Goal: Task Accomplishment & Management: Manage account settings

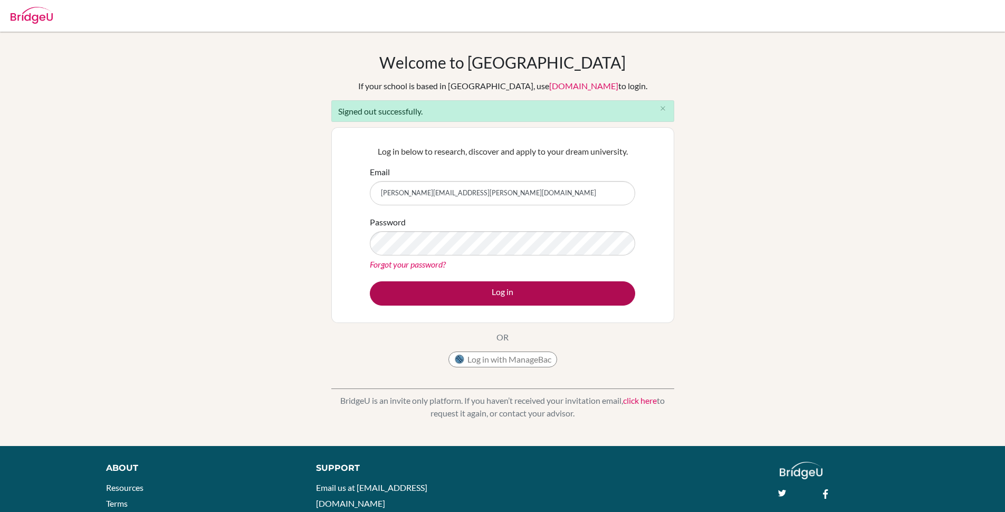
type input "[PERSON_NAME][EMAIL_ADDRESS][PERSON_NAME][DOMAIN_NAME]"
click at [551, 292] on button "Log in" at bounding box center [502, 293] width 265 height 24
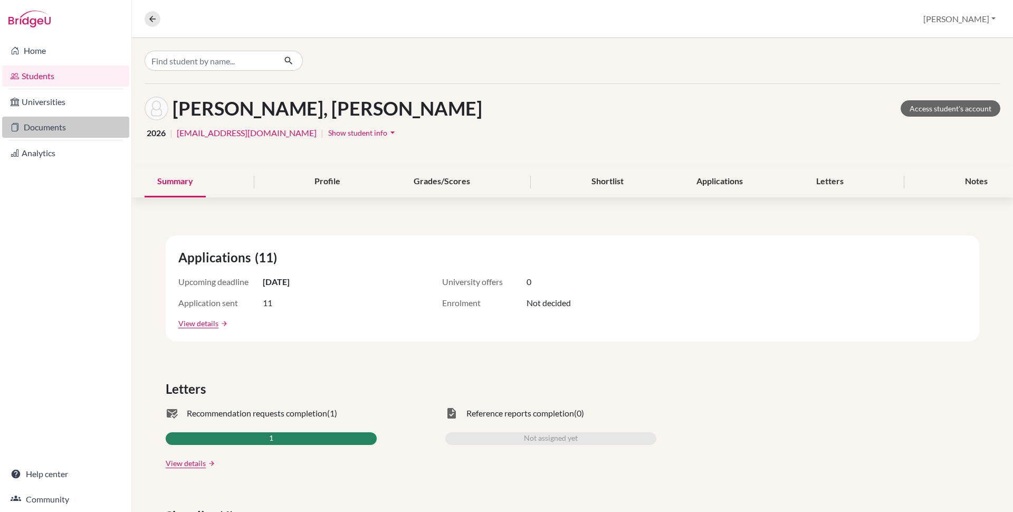
click at [69, 131] on link "Documents" at bounding box center [65, 127] width 127 height 21
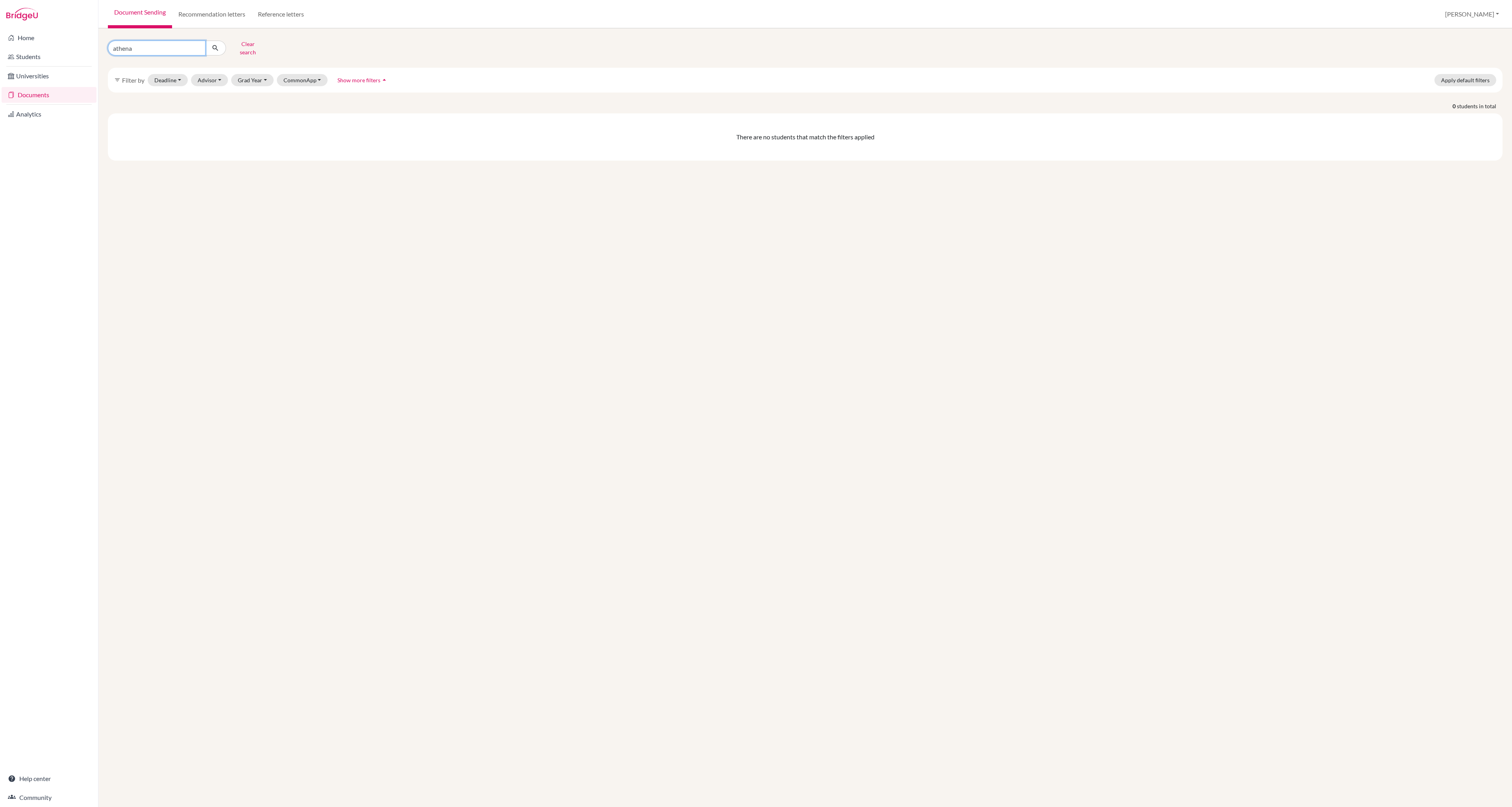
click at [184, 48] on input "athena" at bounding box center [157, 48] width 98 height 15
click at [240, 45] on button "Clear search" at bounding box center [248, 48] width 44 height 20
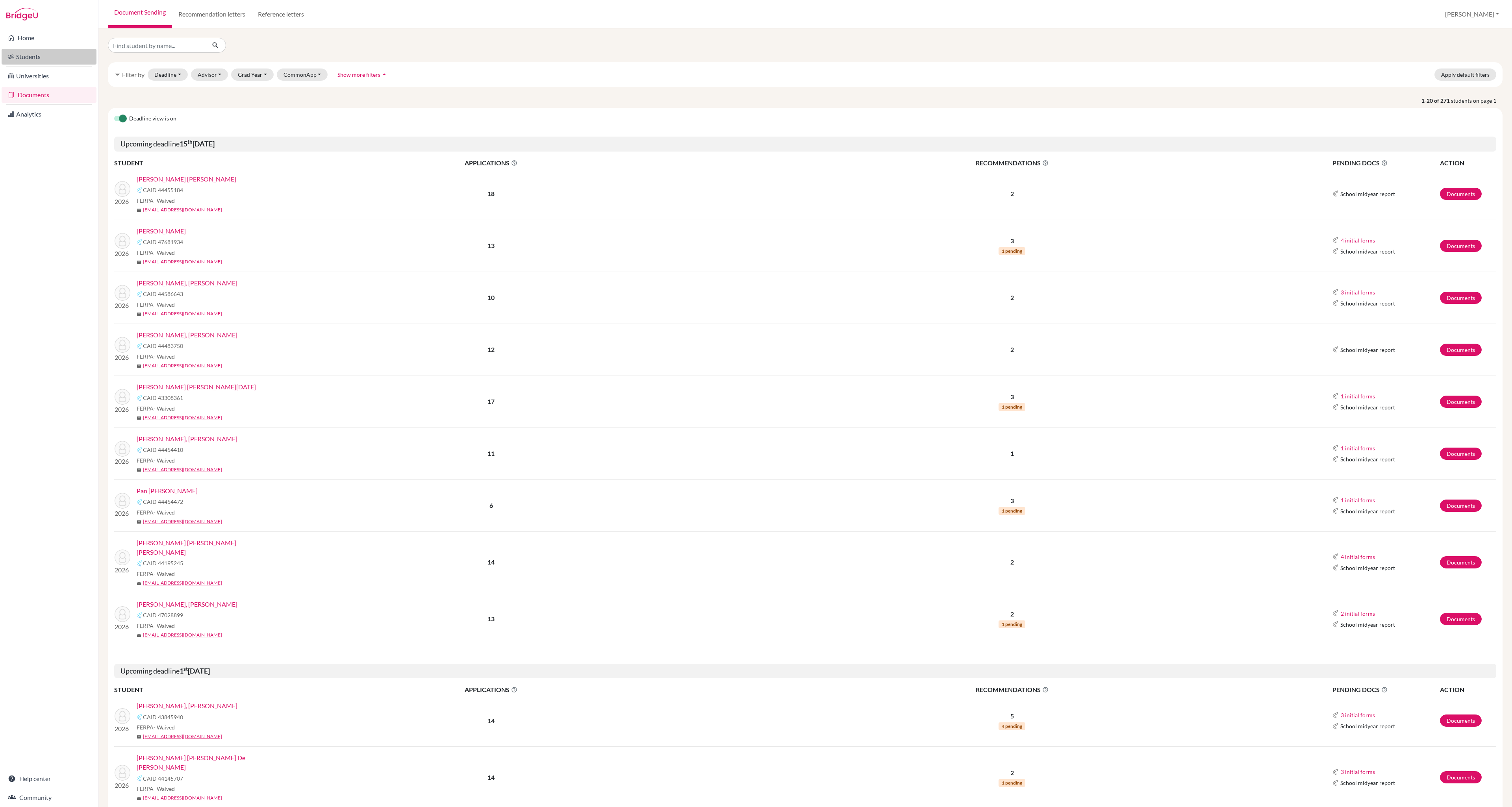
click at [53, 58] on link "Students" at bounding box center [49, 56] width 95 height 16
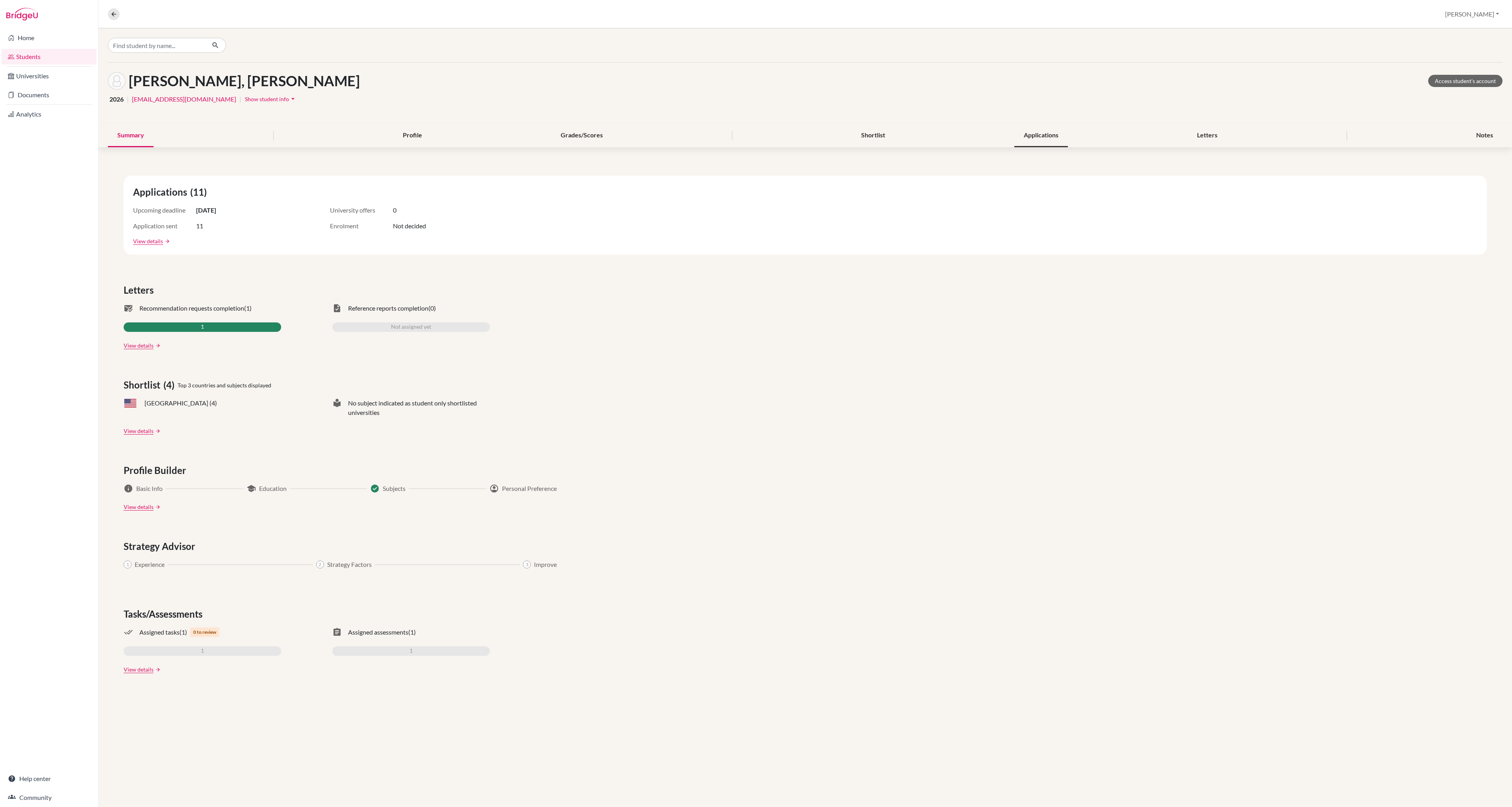
click at [1045, 137] on div "Applications" at bounding box center [1041, 135] width 54 height 23
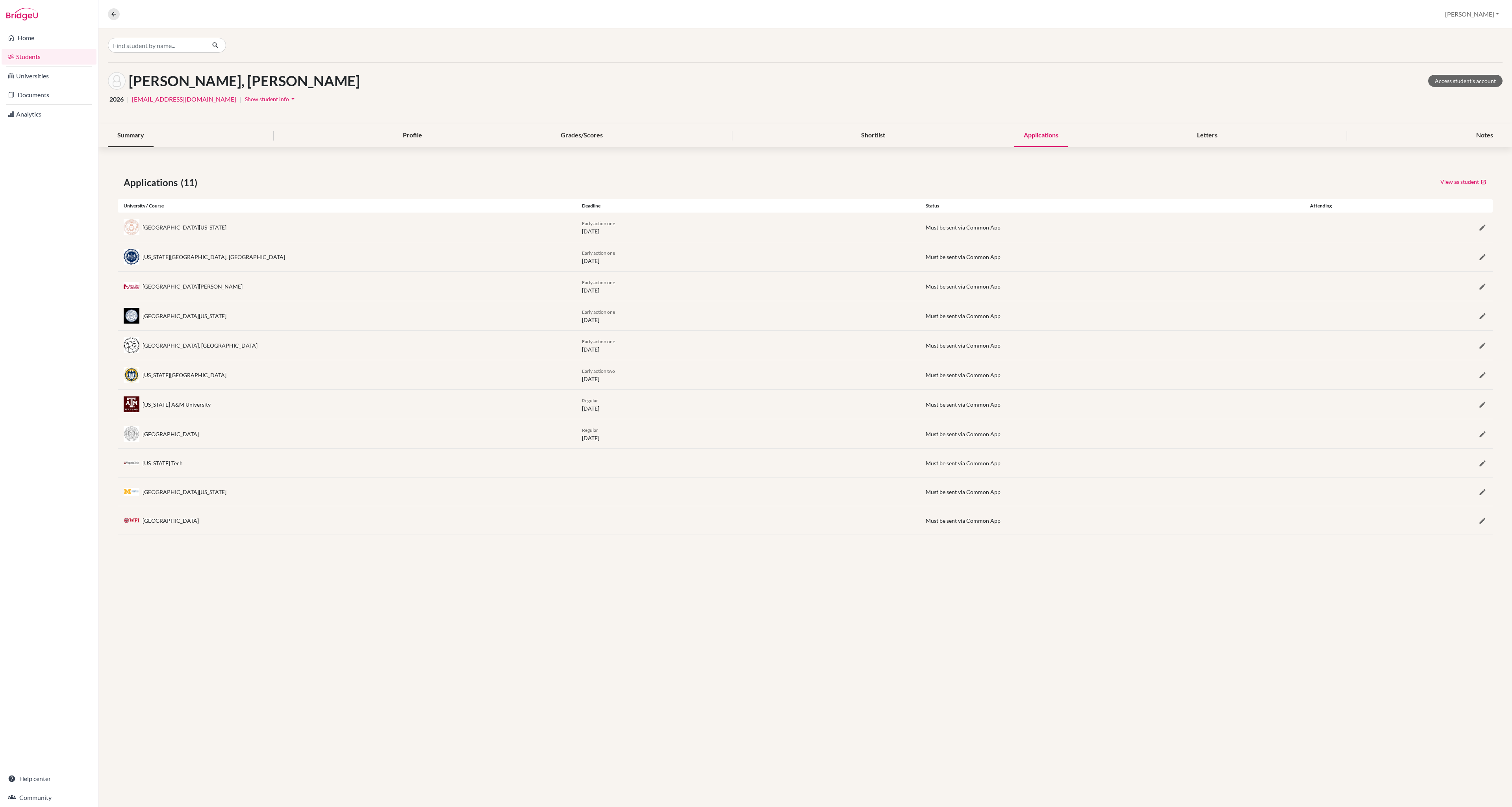
click at [134, 136] on div "Summary" at bounding box center [131, 135] width 46 height 23
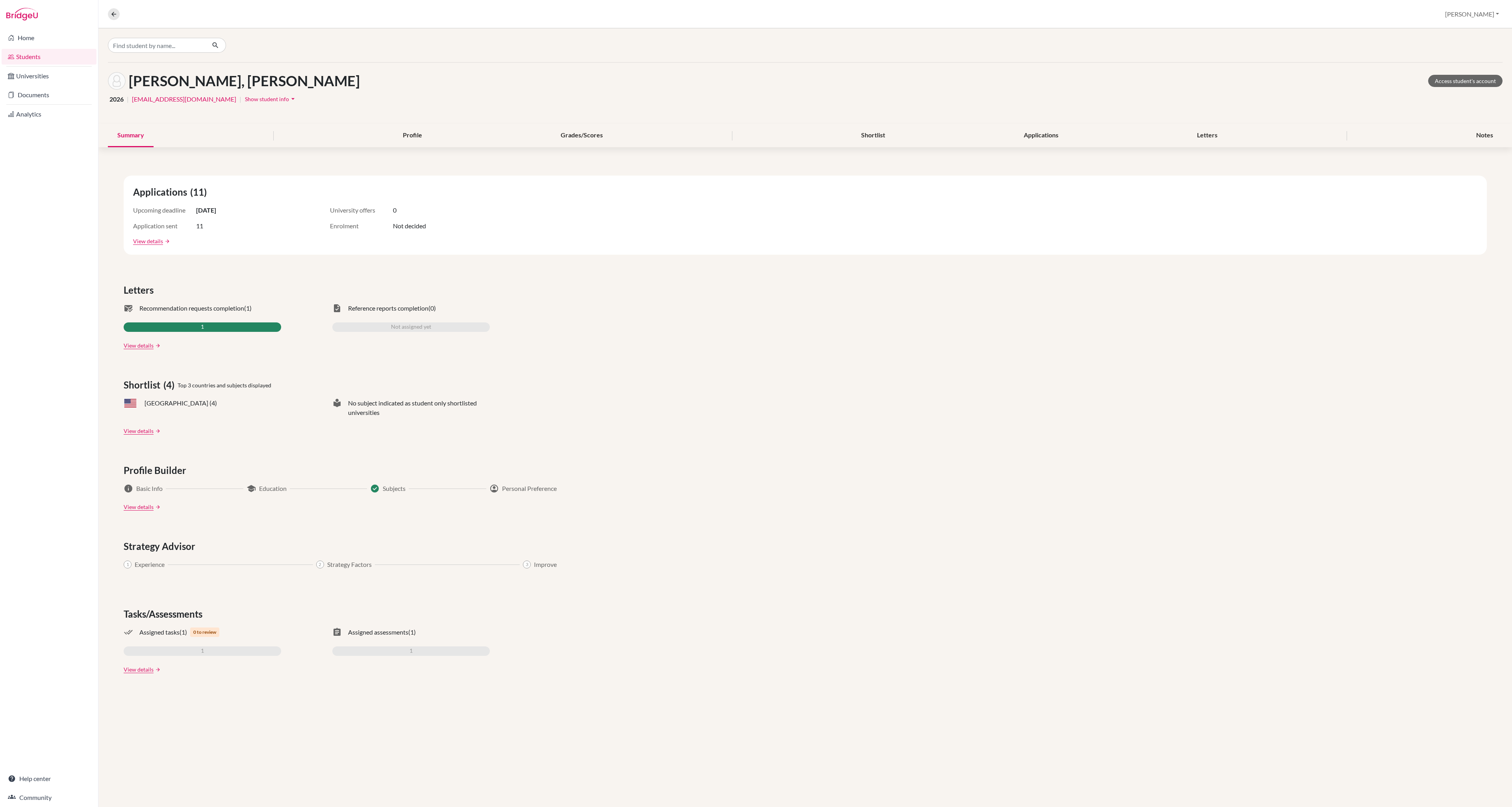
click at [246, 82] on h1 "[PERSON_NAME], [PERSON_NAME]" at bounding box center [245, 81] width 231 height 17
copy h1 "Sebastian"
click at [44, 94] on link "Documents" at bounding box center [49, 95] width 95 height 16
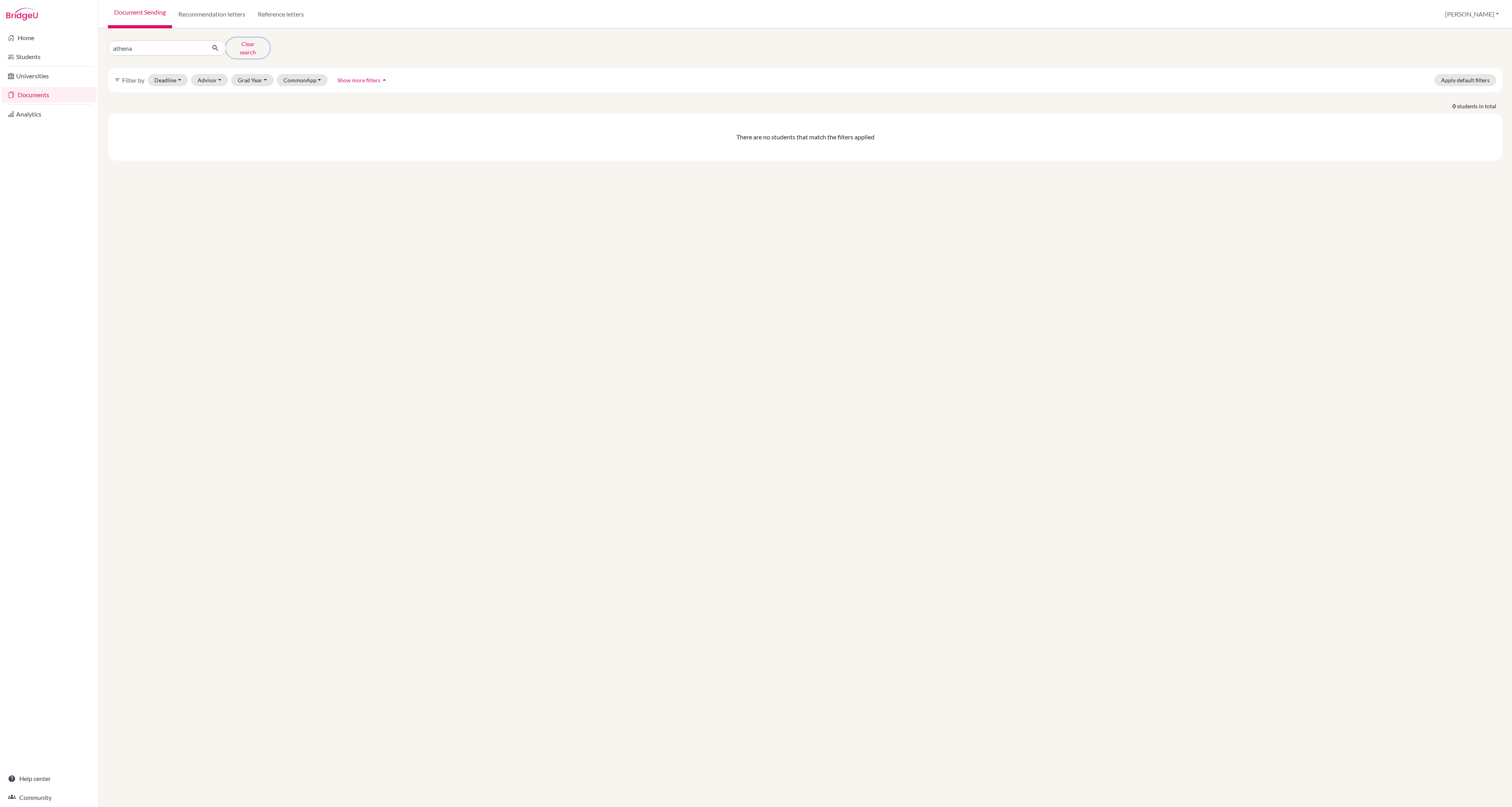
click at [247, 48] on button "Clear search" at bounding box center [248, 48] width 44 height 20
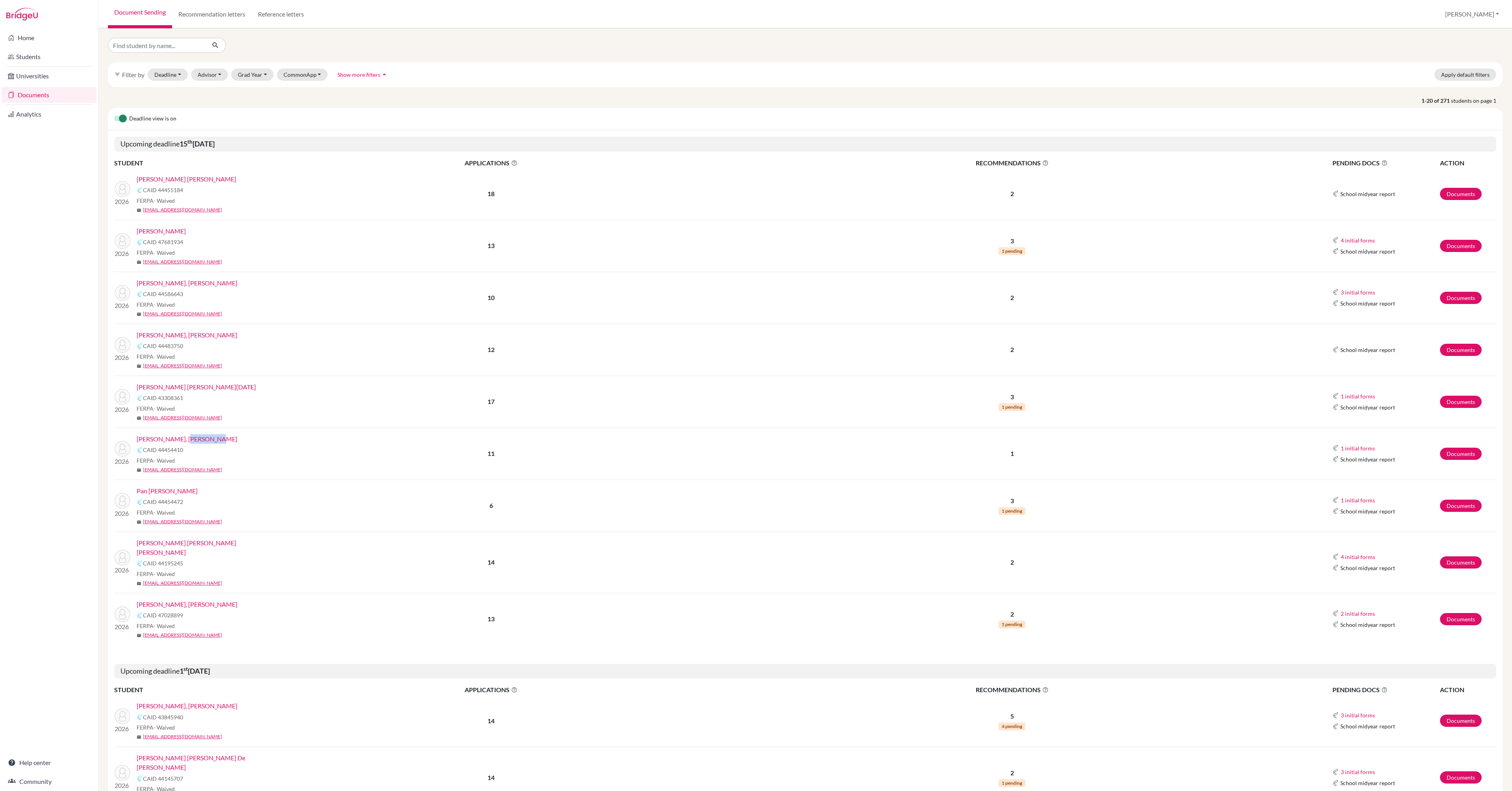
click at [213, 438] on link "[PERSON_NAME], [PERSON_NAME]" at bounding box center [187, 439] width 101 height 10
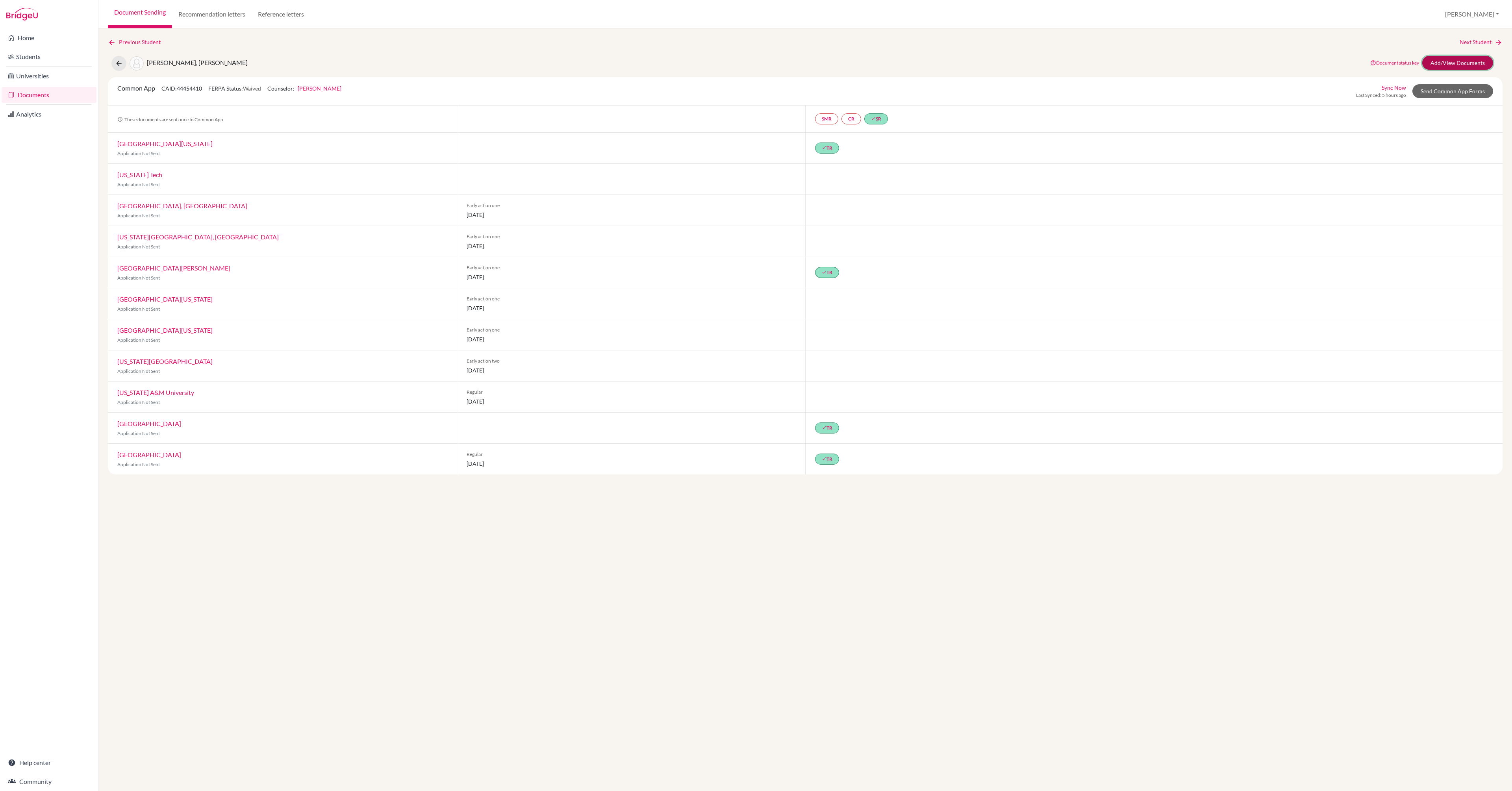
click at [1441, 66] on link "Add/View Documents" at bounding box center [1458, 63] width 71 height 13
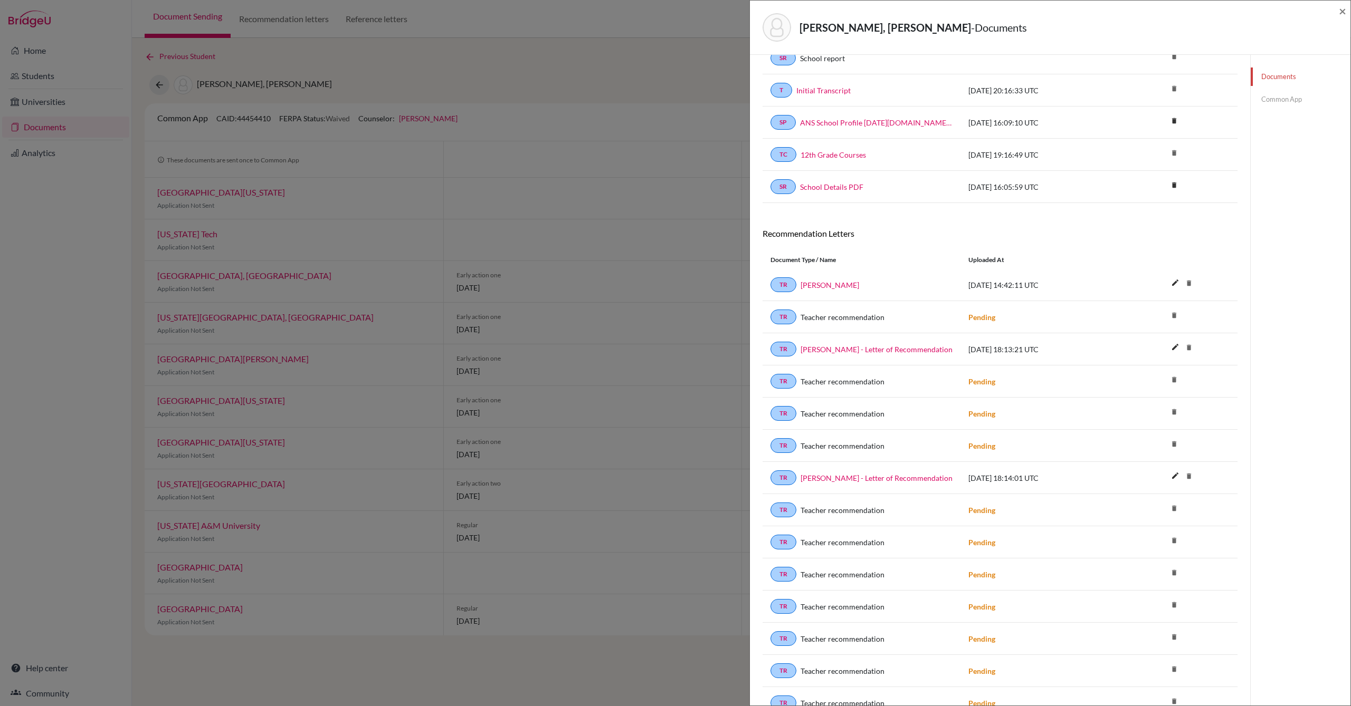
scroll to position [169, 0]
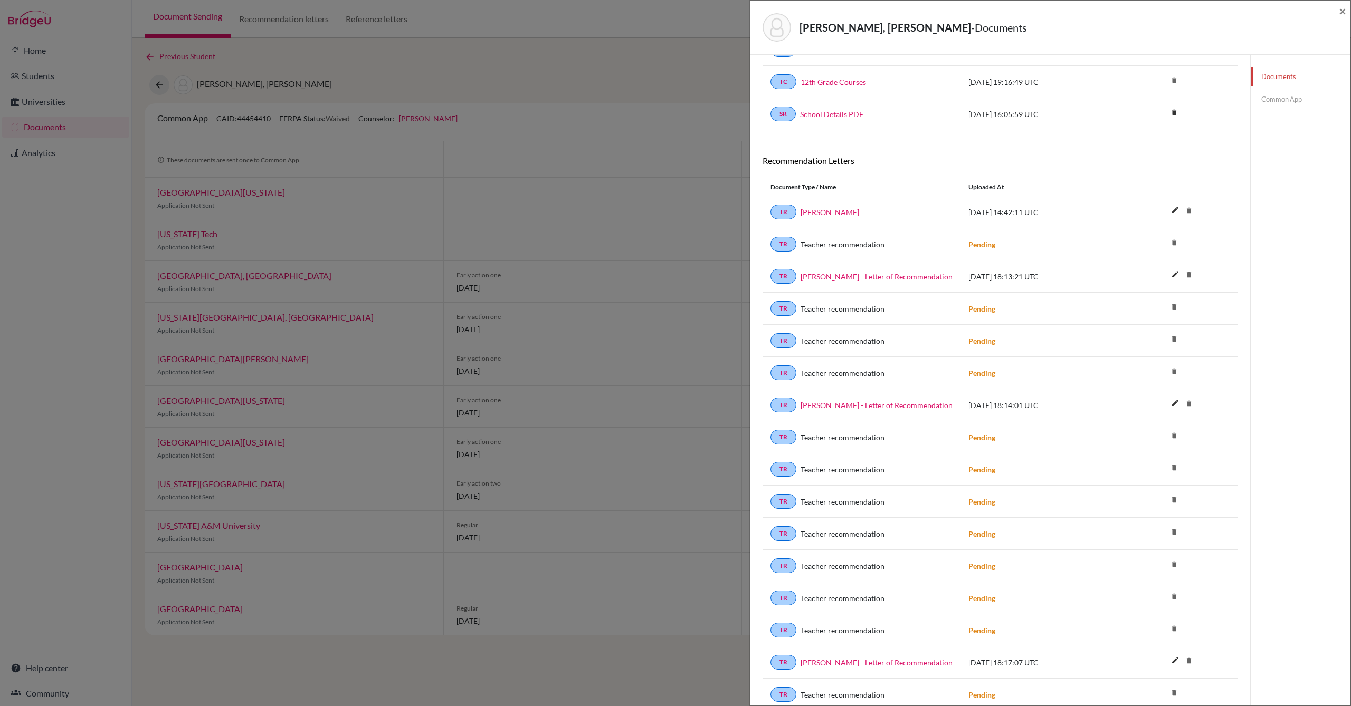
click at [1171, 301] on icon "delete" at bounding box center [1174, 307] width 16 height 16
click at [1170, 303] on icon "delete" at bounding box center [1174, 307] width 16 height 16
click at [1173, 301] on icon "delete" at bounding box center [1174, 307] width 16 height 16
click at [1171, 301] on icon "delete" at bounding box center [1174, 307] width 16 height 16
drag, startPoint x: 1166, startPoint y: 301, endPoint x: 1176, endPoint y: 302, distance: 9.6
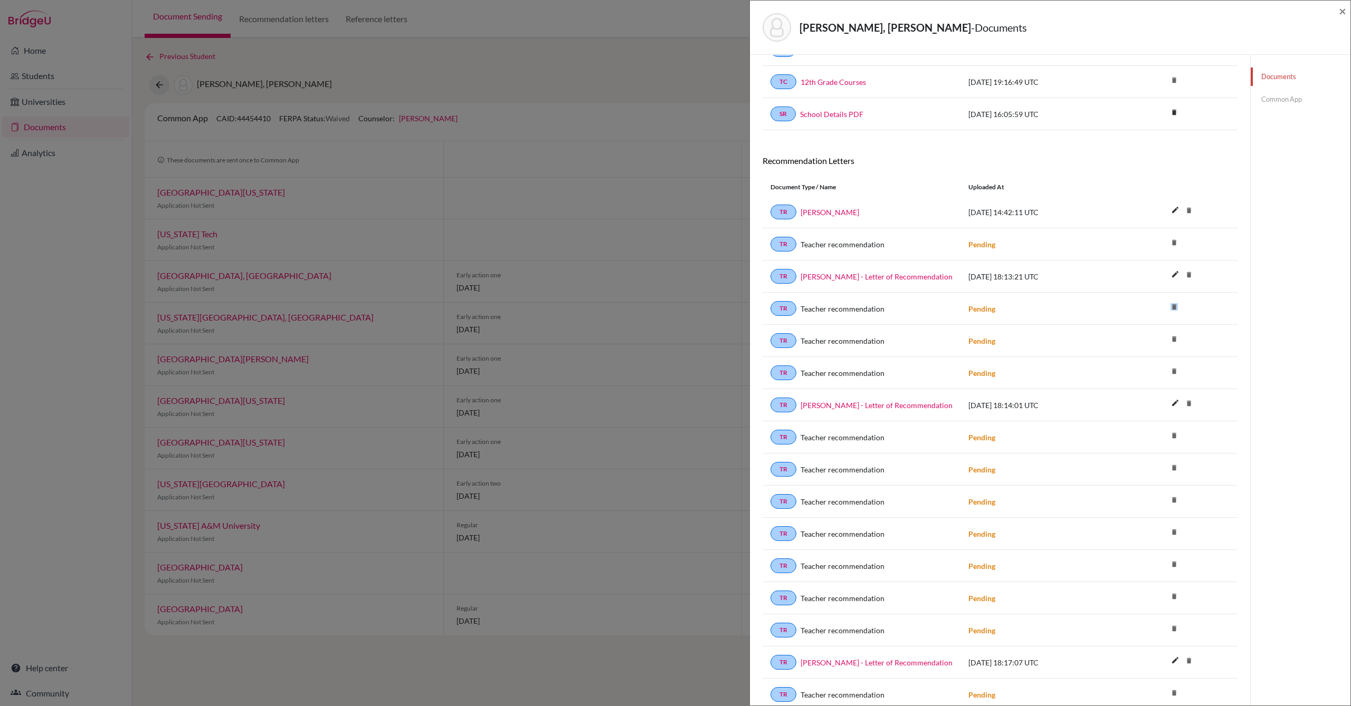
click at [1176, 302] on icon "delete" at bounding box center [1174, 307] width 16 height 16
click at [1172, 302] on icon "delete" at bounding box center [1174, 307] width 16 height 16
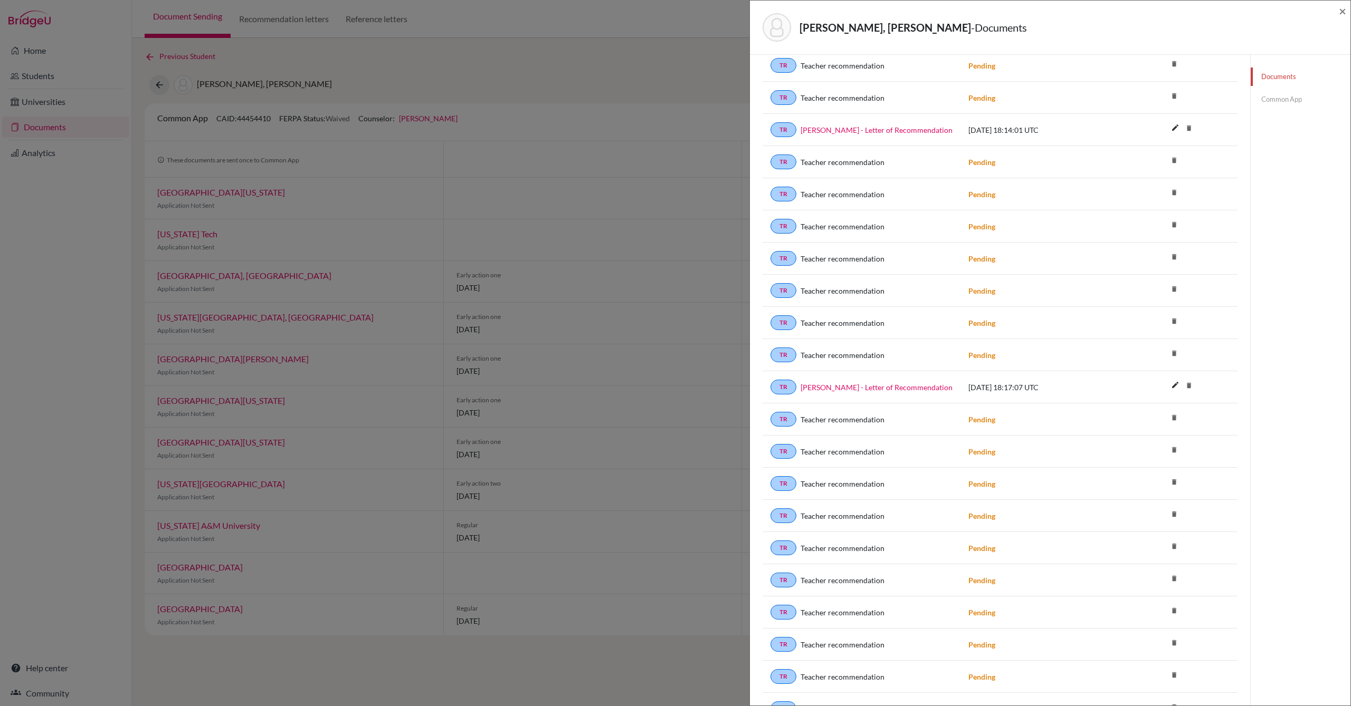
scroll to position [516, 0]
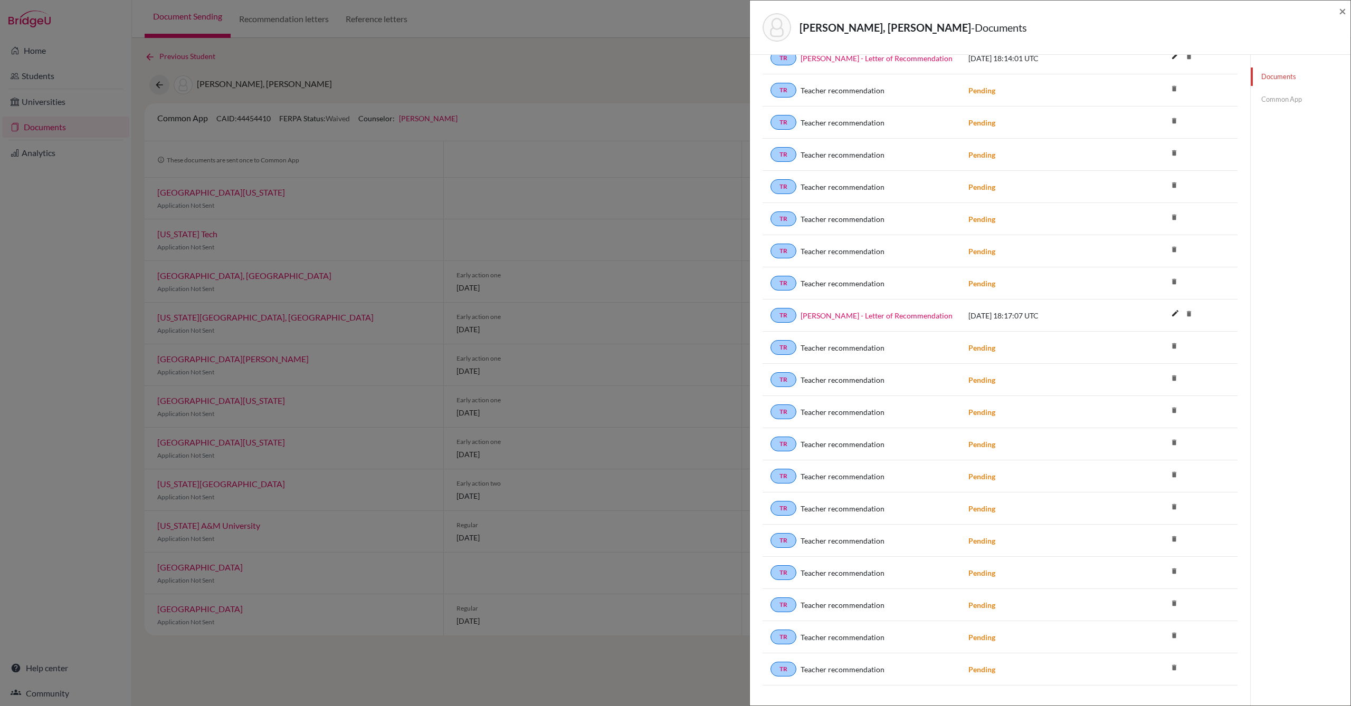
click at [1172, 338] on icon "delete" at bounding box center [1174, 346] width 16 height 16
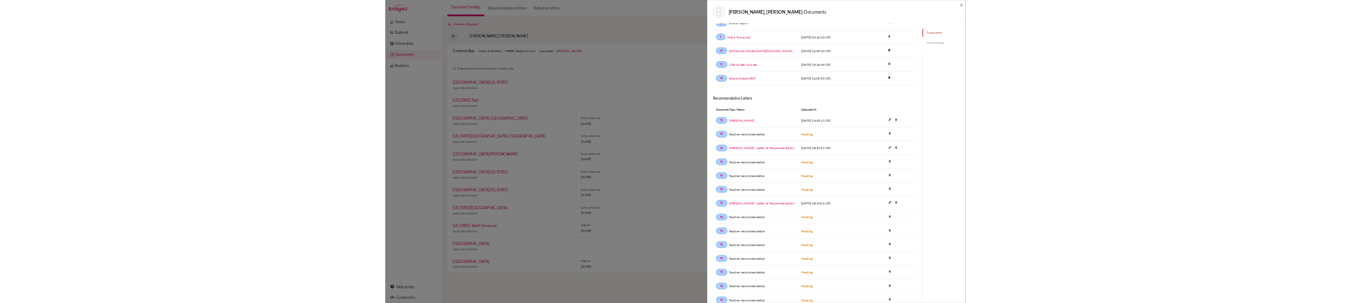
scroll to position [53, 0]
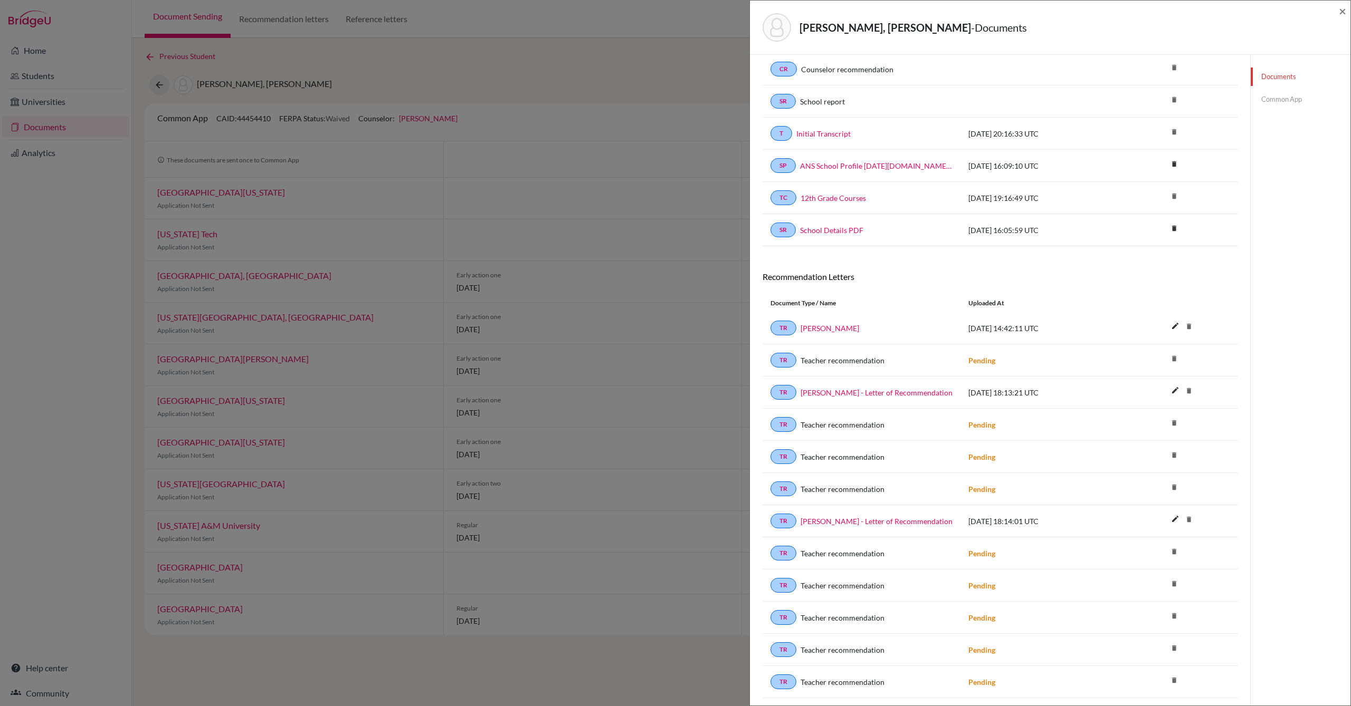
click at [1171, 353] on icon "delete" at bounding box center [1174, 359] width 16 height 16
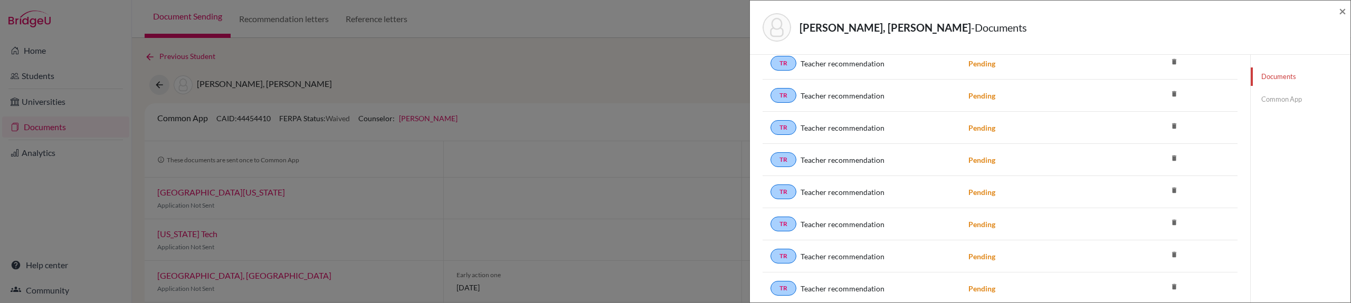
scroll to position [623, 0]
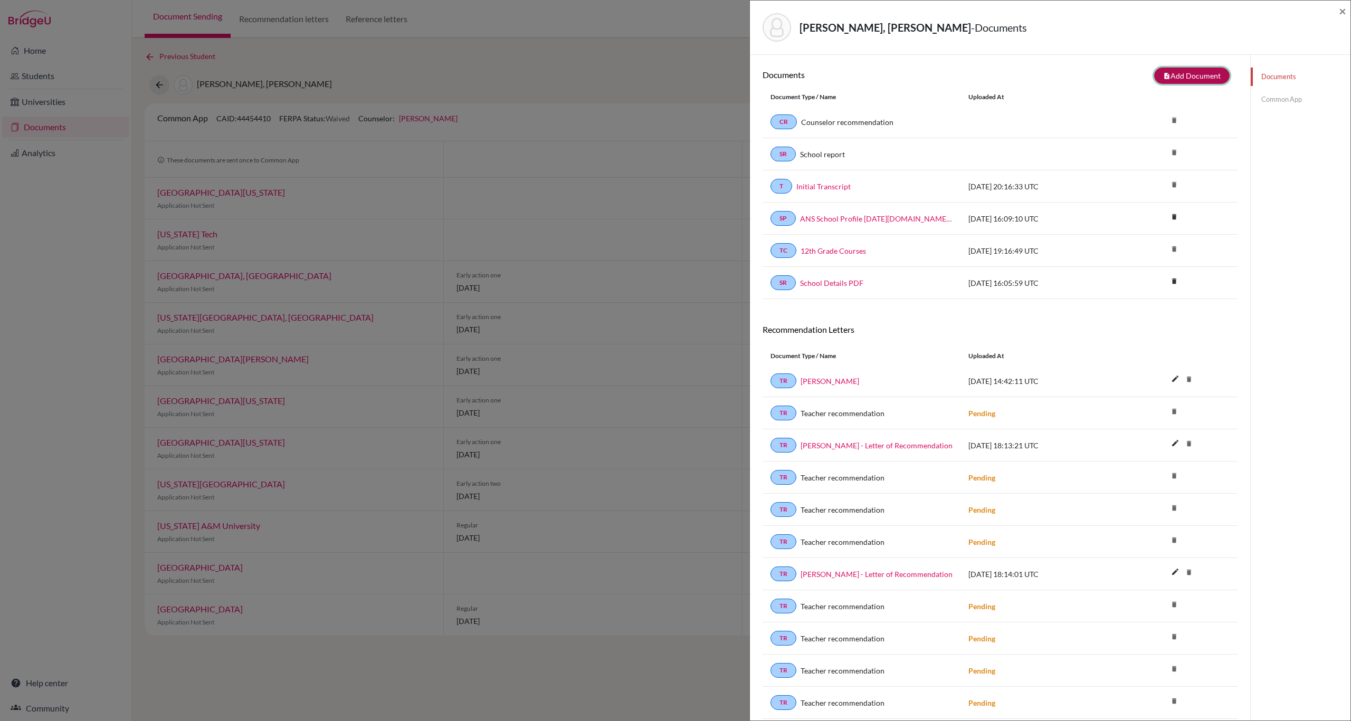
click at [1179, 77] on button "note_add Add Document" at bounding box center [1191, 76] width 75 height 16
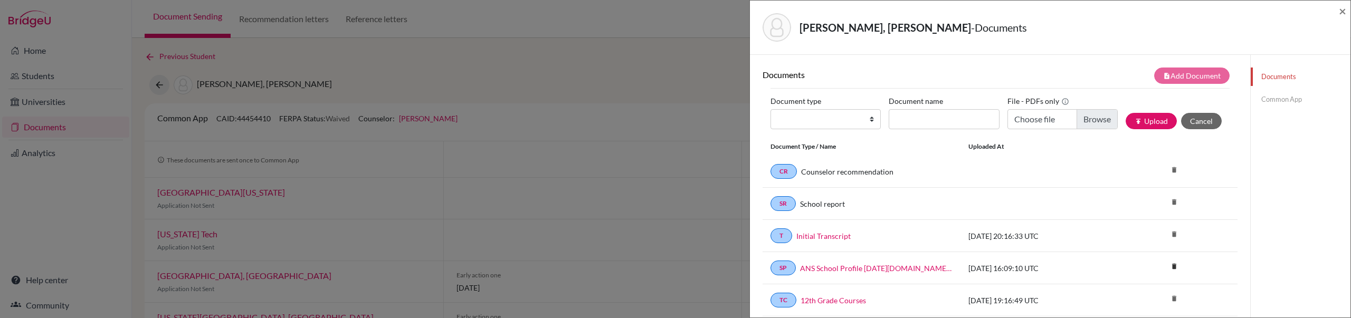
click at [1271, 102] on link "Common App" at bounding box center [1300, 99] width 100 height 18
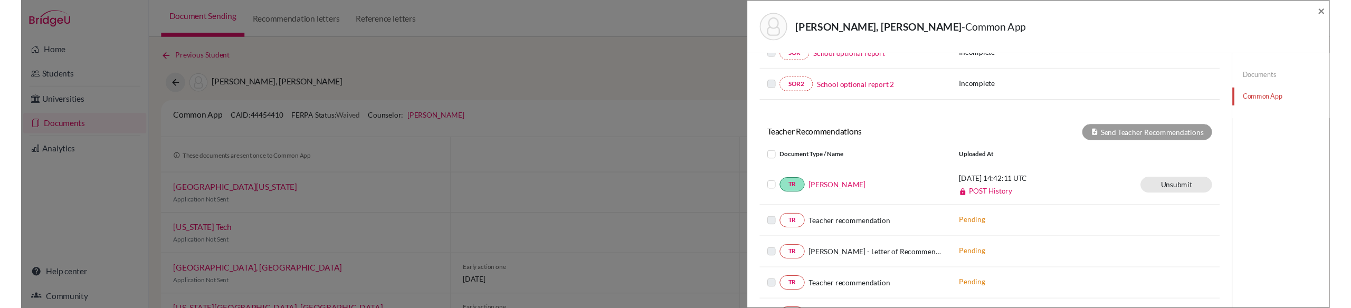
scroll to position [253, 0]
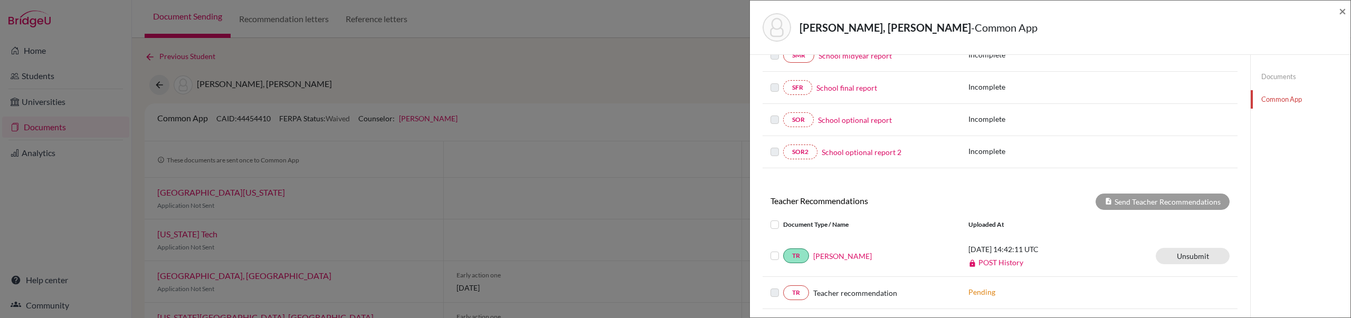
click at [840, 199] on h6 "Teacher Recommendations" at bounding box center [880, 201] width 237 height 10
